Goal: Navigation & Orientation: Find specific page/section

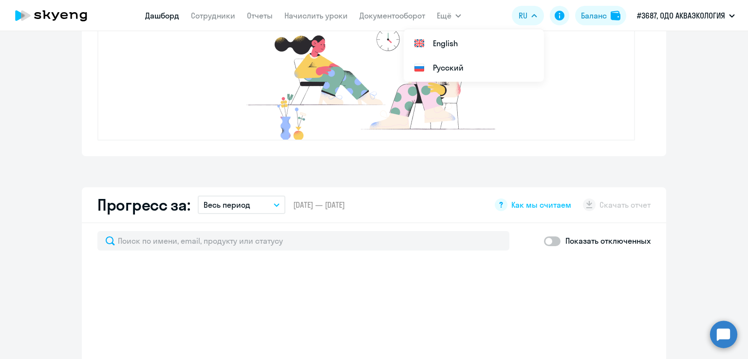
scroll to position [584, 0]
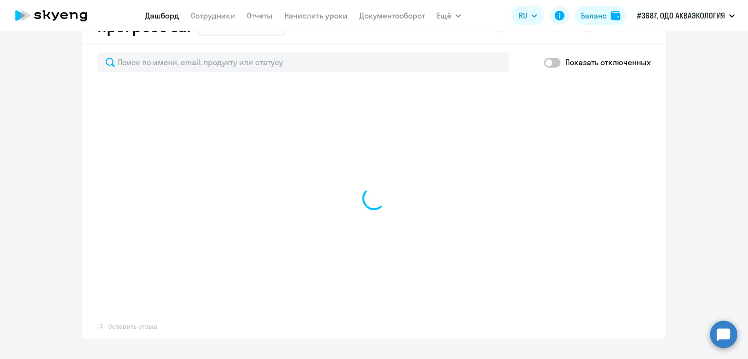
click at [395, 21] on app-menu-item-link "Документооборот" at bounding box center [392, 16] width 66 height 12
select select "30"
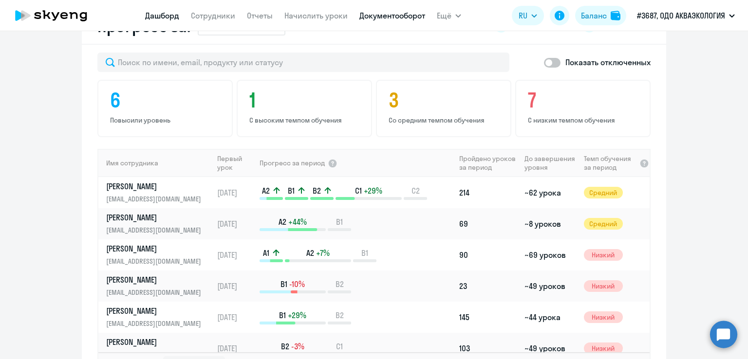
click at [393, 18] on link "Документооборот" at bounding box center [392, 16] width 66 height 10
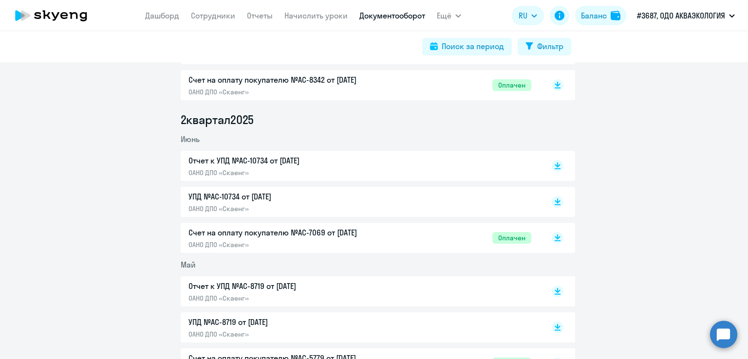
scroll to position [341, 0]
click at [217, 18] on link "Сотрудники" at bounding box center [213, 16] width 44 height 10
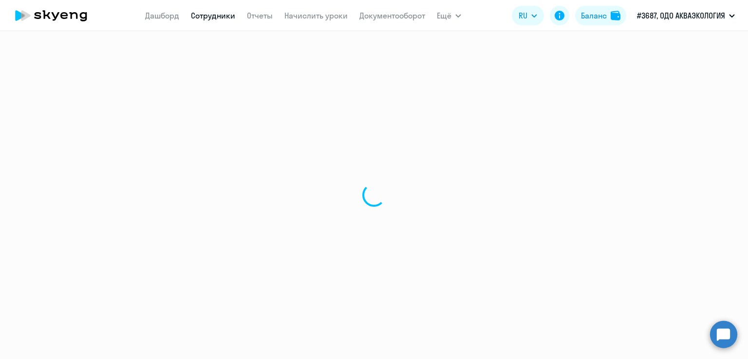
select select "30"
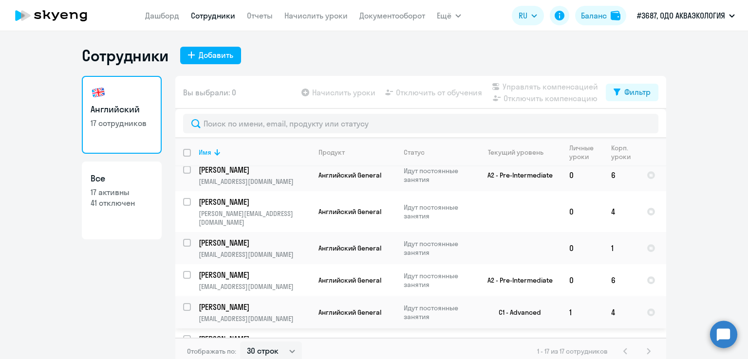
scroll to position [6, 0]
